Goal: Task Accomplishment & Management: Use online tool/utility

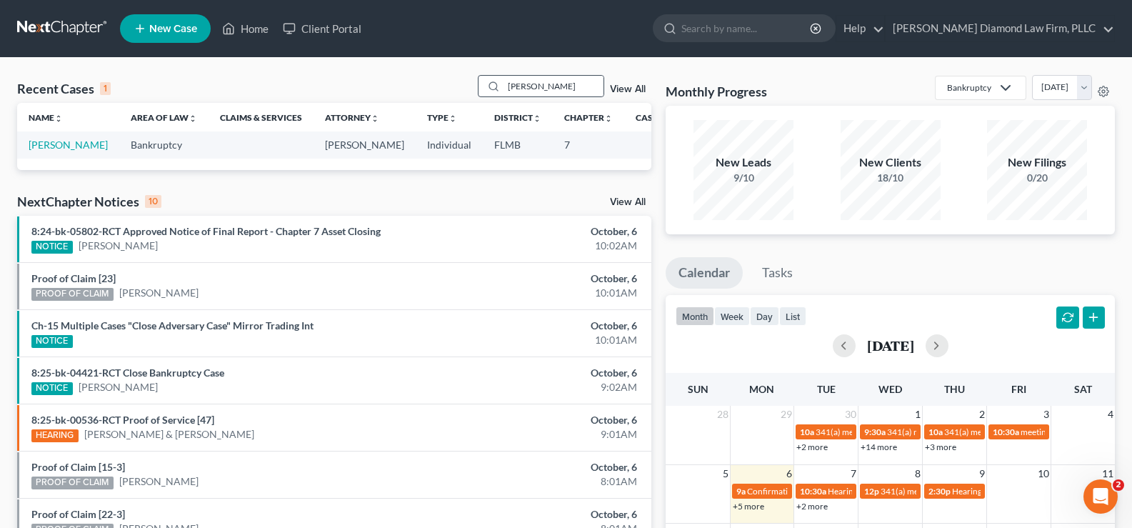
drag, startPoint x: 560, startPoint y: 85, endPoint x: 482, endPoint y: 84, distance: 77.9
click at [482, 84] on div "[PERSON_NAME]" at bounding box center [541, 86] width 127 height 22
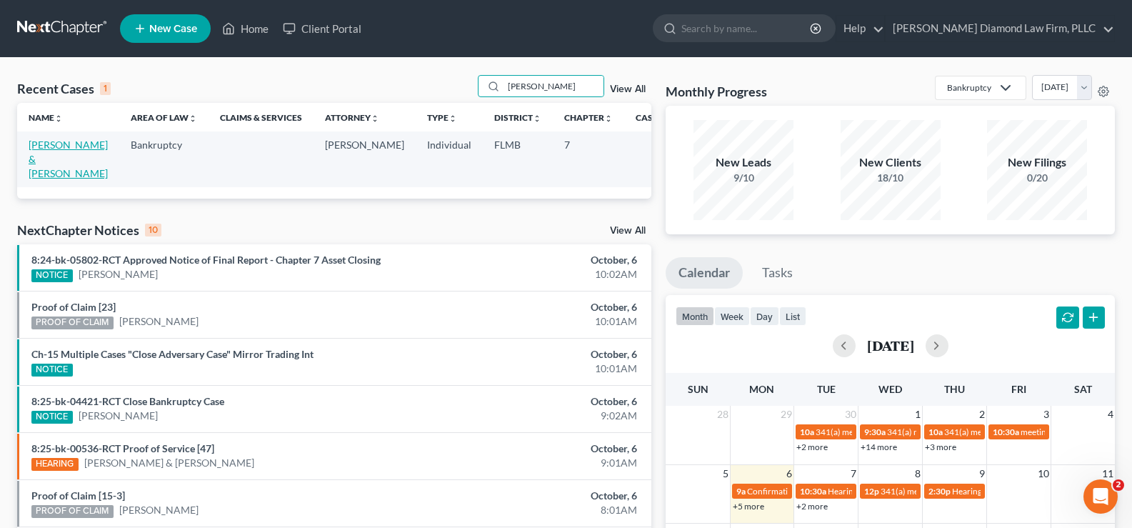
type input "[PERSON_NAME]"
click at [50, 158] on link "[PERSON_NAME] & [PERSON_NAME]" at bounding box center [68, 159] width 79 height 41
select select "7"
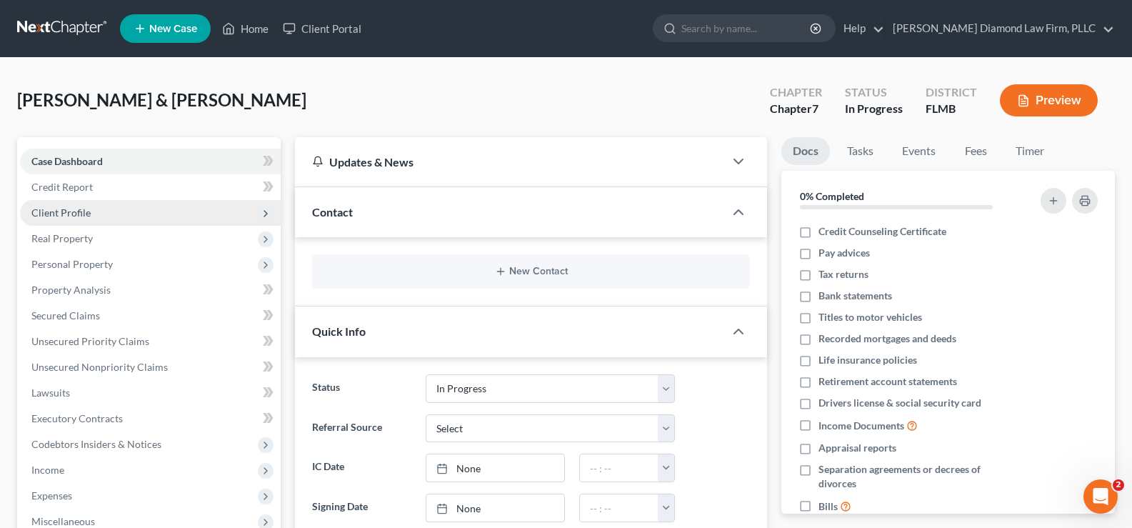
click at [102, 211] on span "Client Profile" at bounding box center [150, 213] width 261 height 26
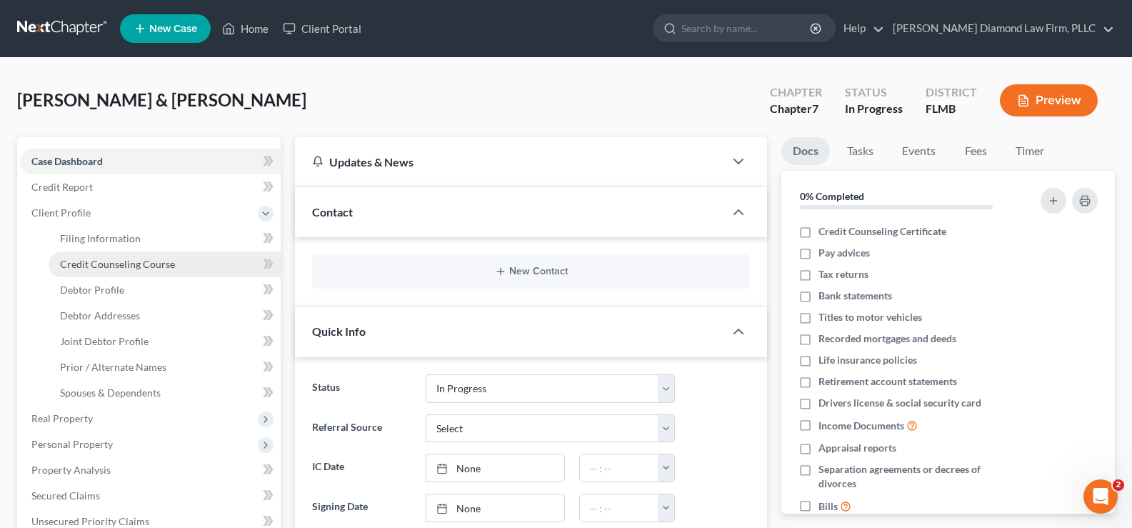
click at [129, 261] on span "Credit Counseling Course" at bounding box center [117, 264] width 115 height 12
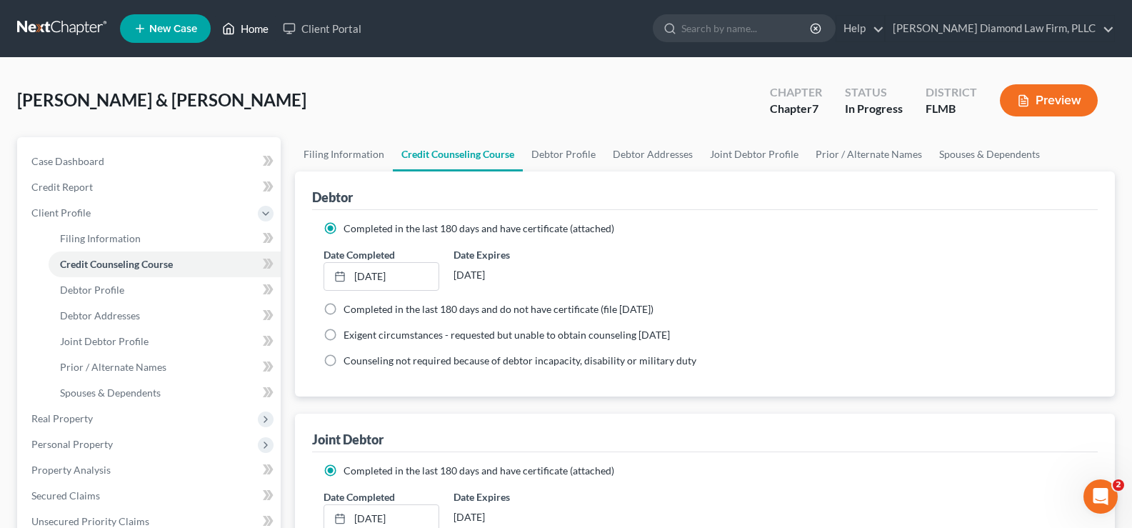
click at [259, 29] on link "Home" at bounding box center [245, 29] width 61 height 26
